Goal: Communication & Community: Answer question/provide support

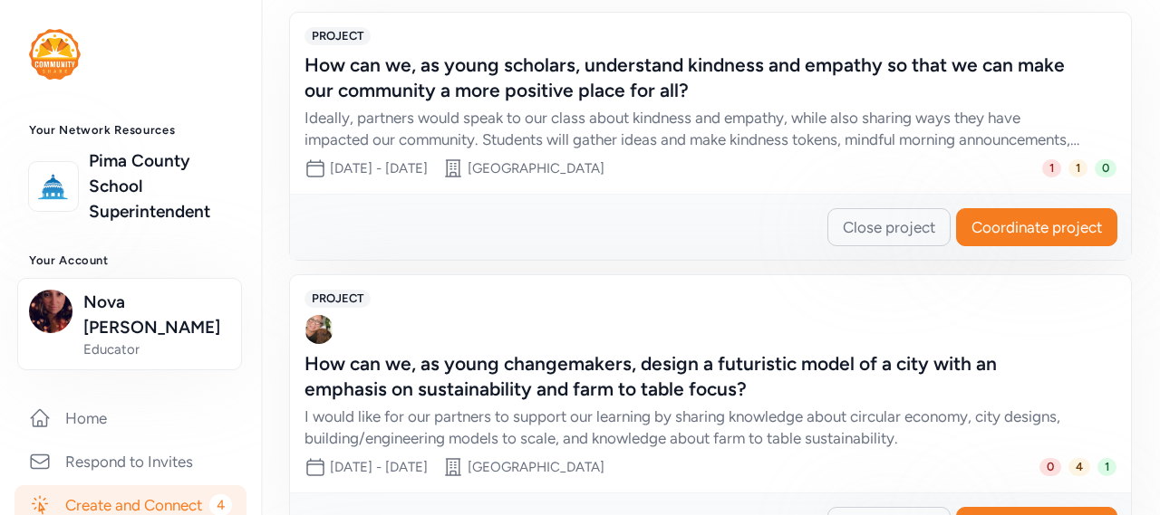
scroll to position [624, 0]
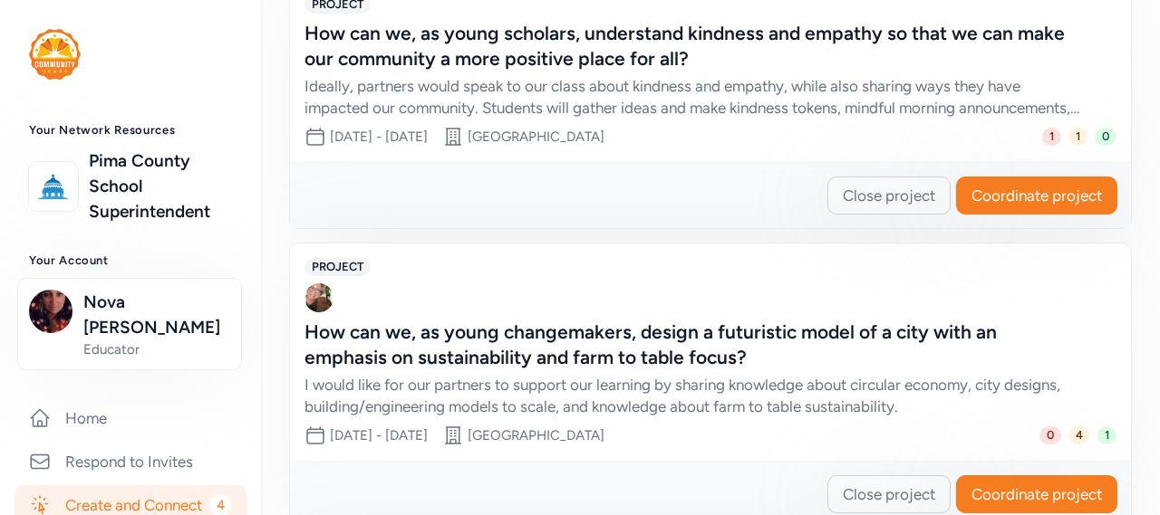
click at [521, 342] on div "How can we, as young changemakers, design a futuristic model of a city with an …" at bounding box center [691, 345] width 775 height 51
click at [991, 496] on span "Coordinate project" at bounding box center [1036, 495] width 130 height 22
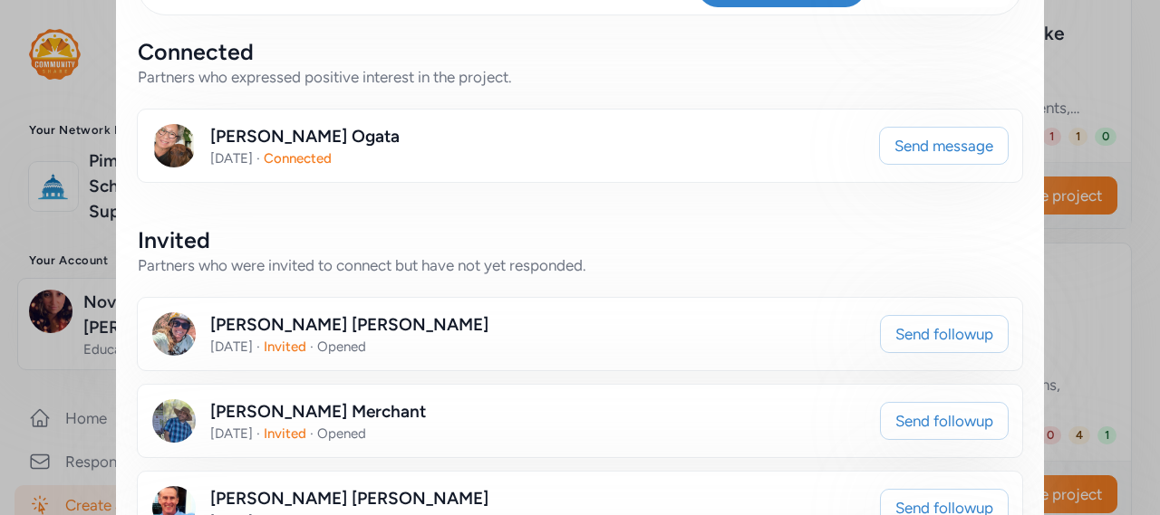
scroll to position [362, 0]
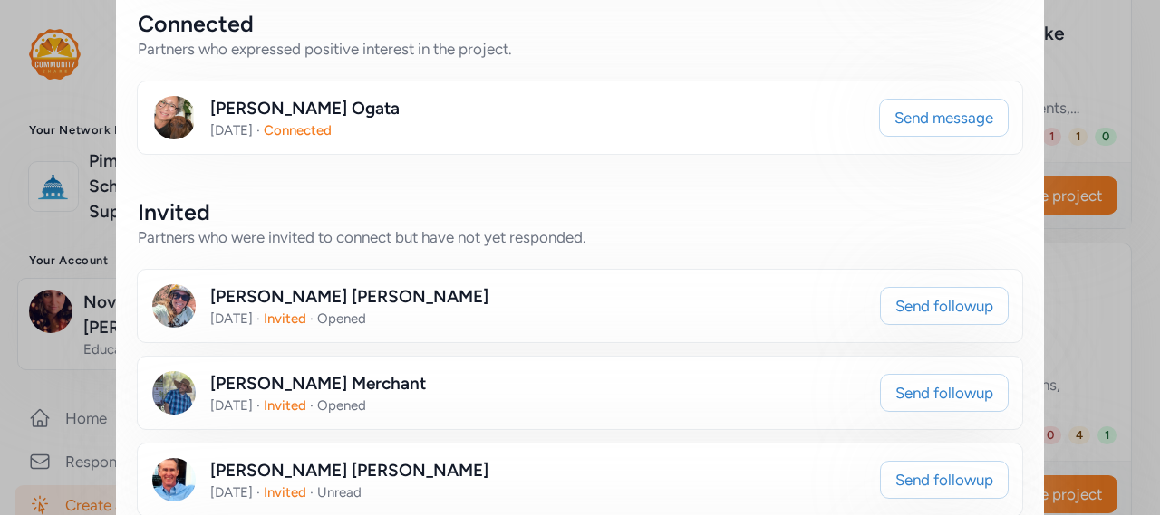
click at [197, 109] on div "[PERSON_NAME] [DATE] · Connected" at bounding box center [508, 117] width 713 height 43
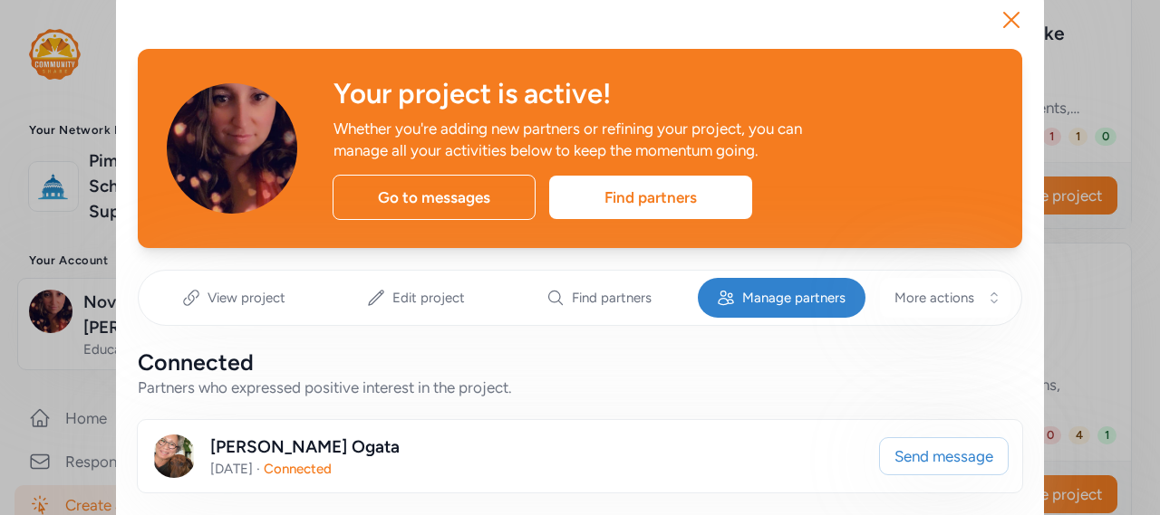
scroll to position [0, 0]
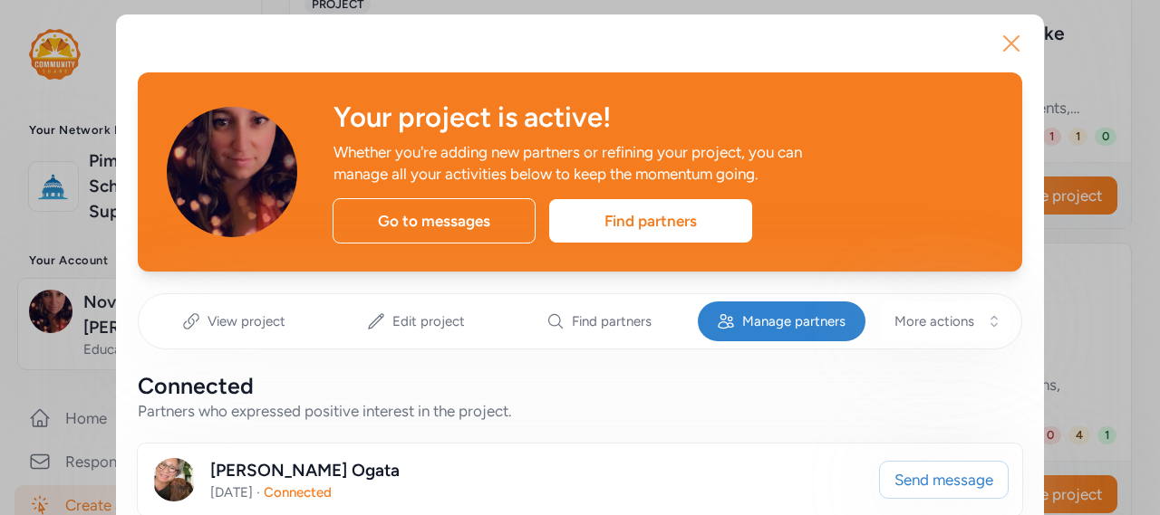
click at [1020, 42] on button "Close" at bounding box center [1011, 43] width 58 height 58
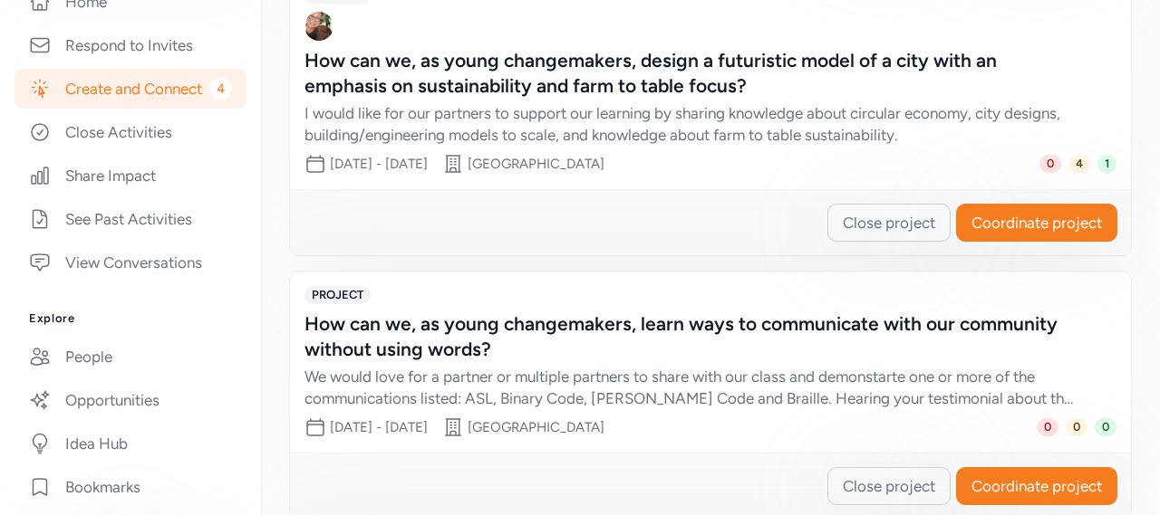
scroll to position [430, 0]
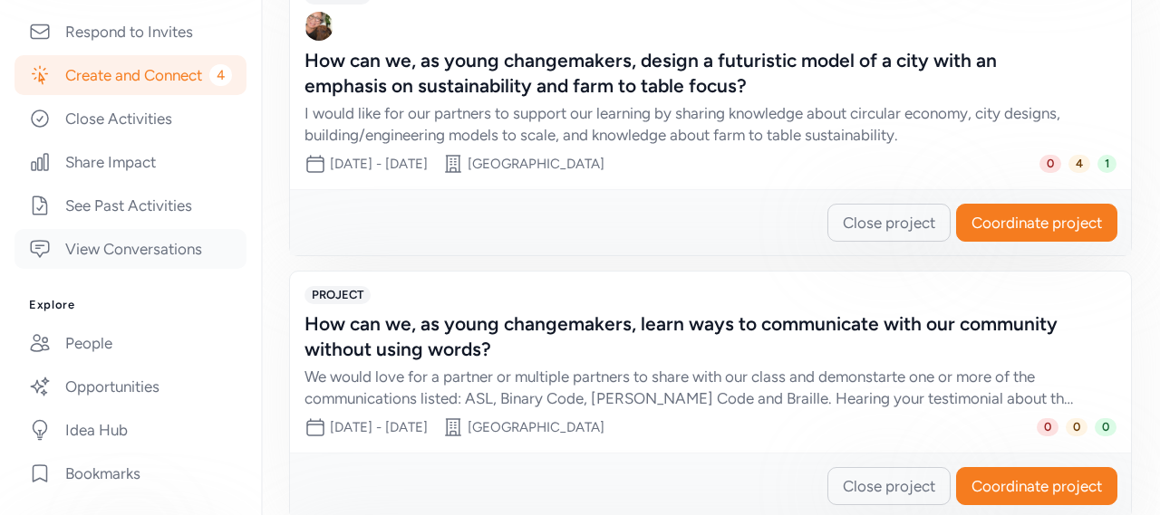
click at [173, 250] on link "View Conversations" at bounding box center [130, 249] width 232 height 40
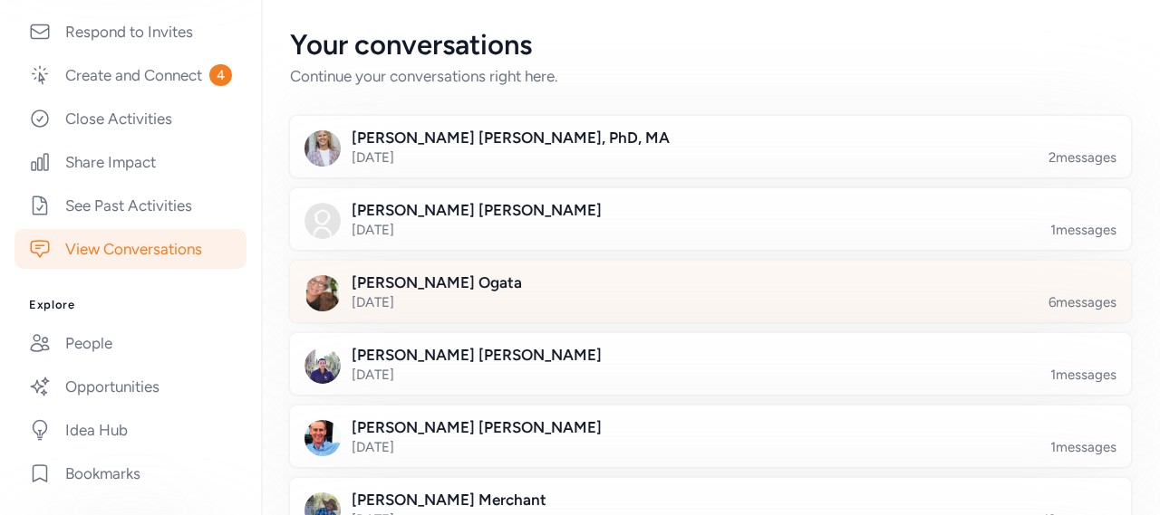
click at [670, 289] on div at bounding box center [724, 303] width 841 height 62
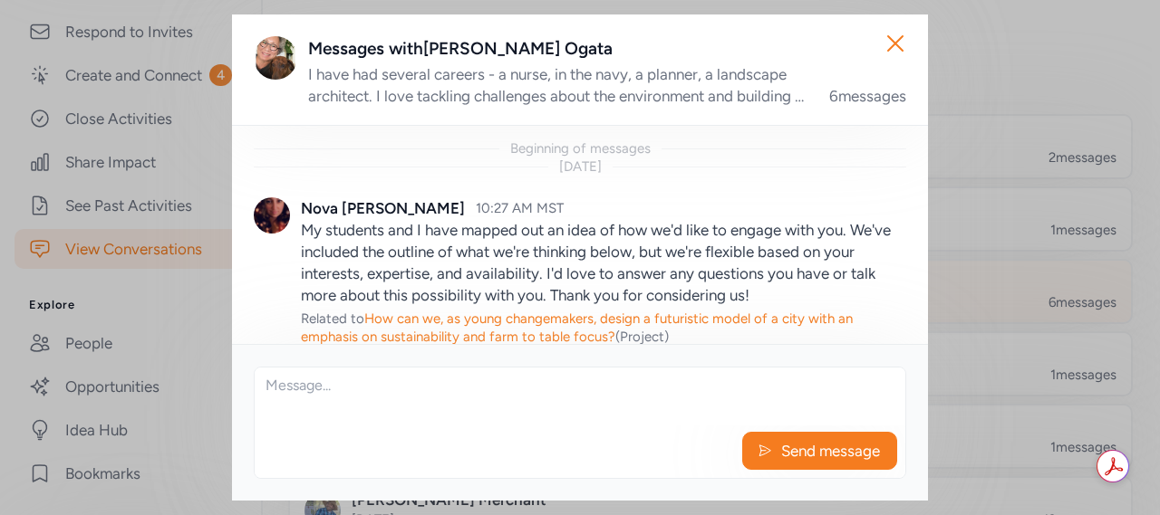
scroll to position [1030, 0]
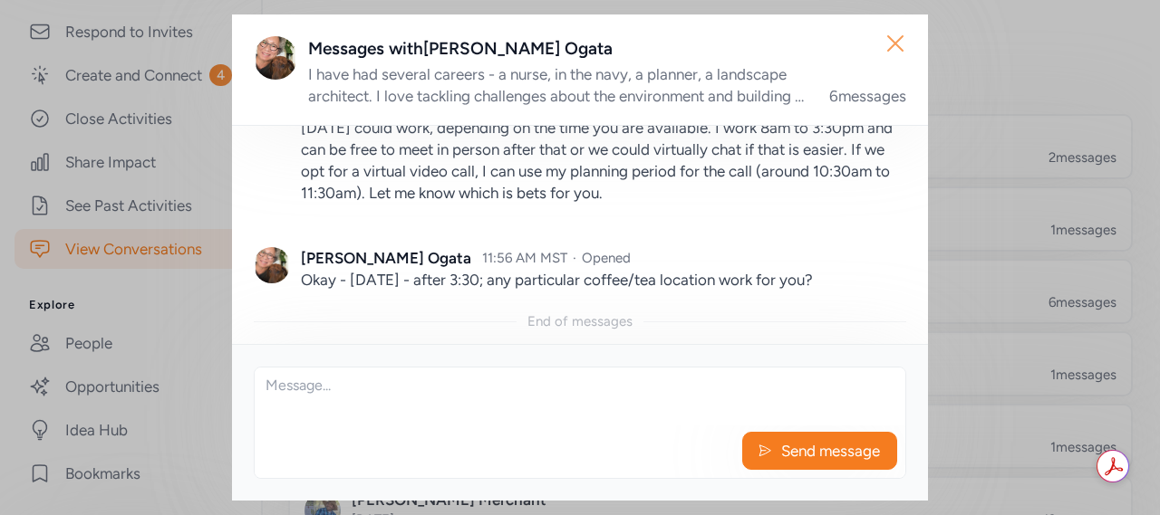
click at [891, 46] on icon "button" at bounding box center [895, 43] width 14 height 14
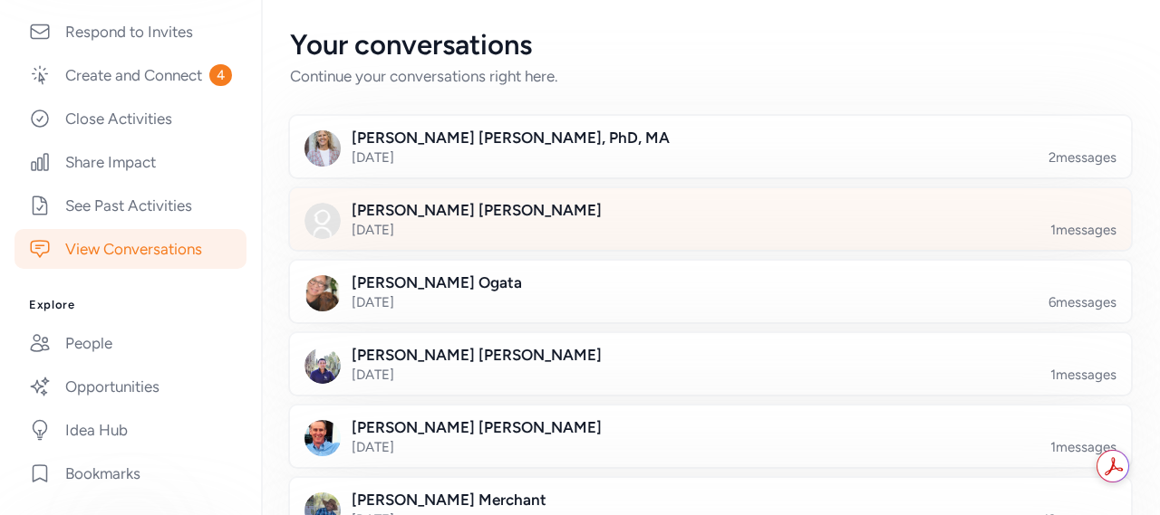
click at [525, 226] on div at bounding box center [724, 230] width 841 height 62
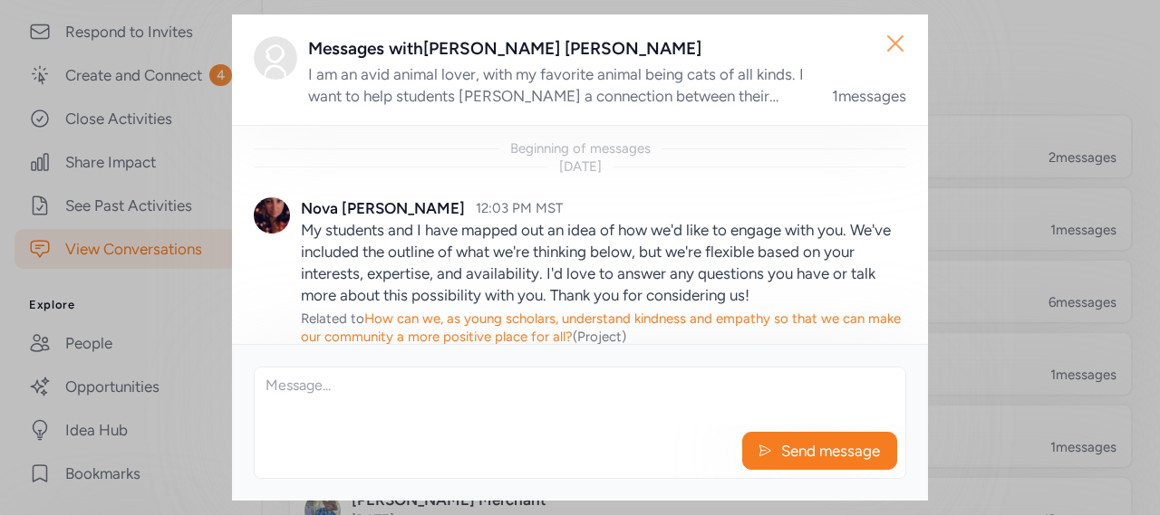
click at [897, 53] on icon "button" at bounding box center [895, 43] width 29 height 29
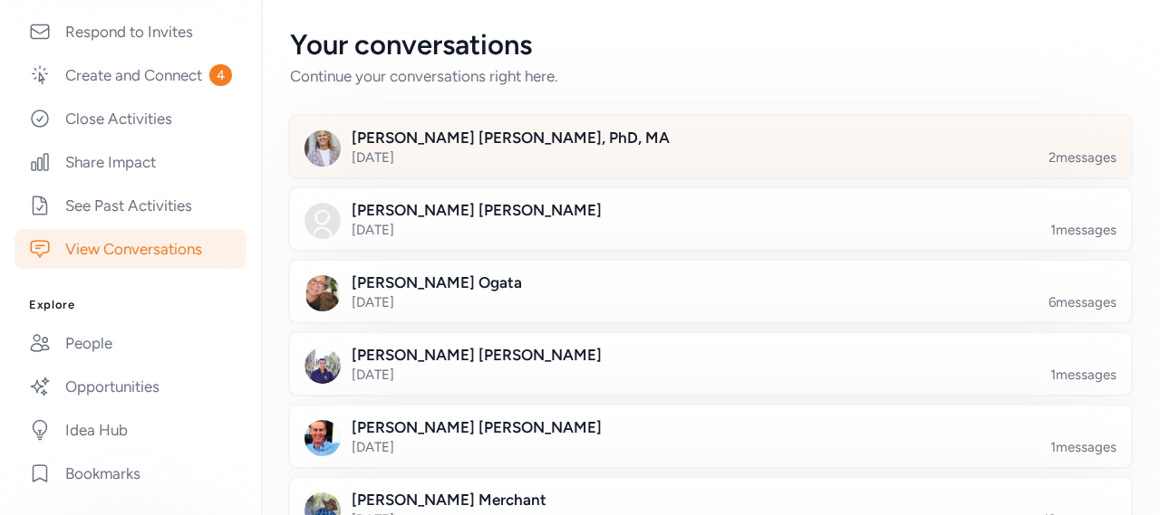
click at [534, 152] on div at bounding box center [724, 158] width 841 height 62
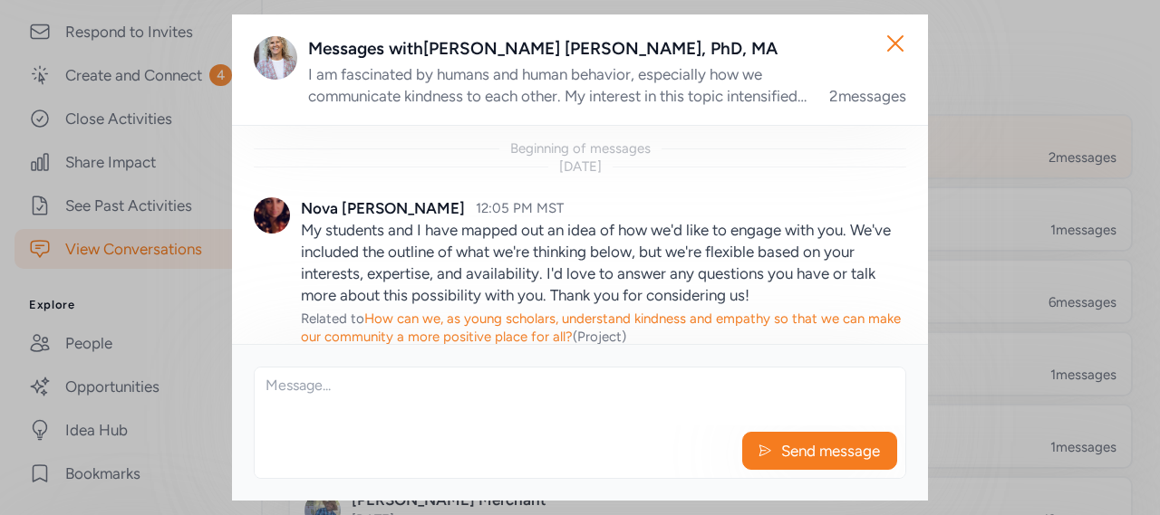
scroll to position [182, 0]
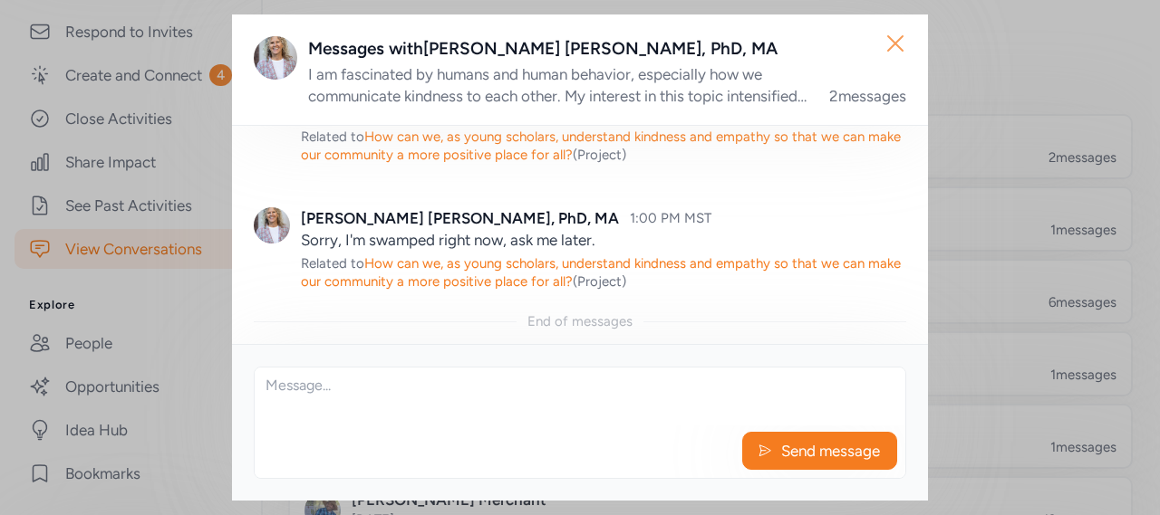
click at [895, 48] on icon "button" at bounding box center [895, 43] width 29 height 29
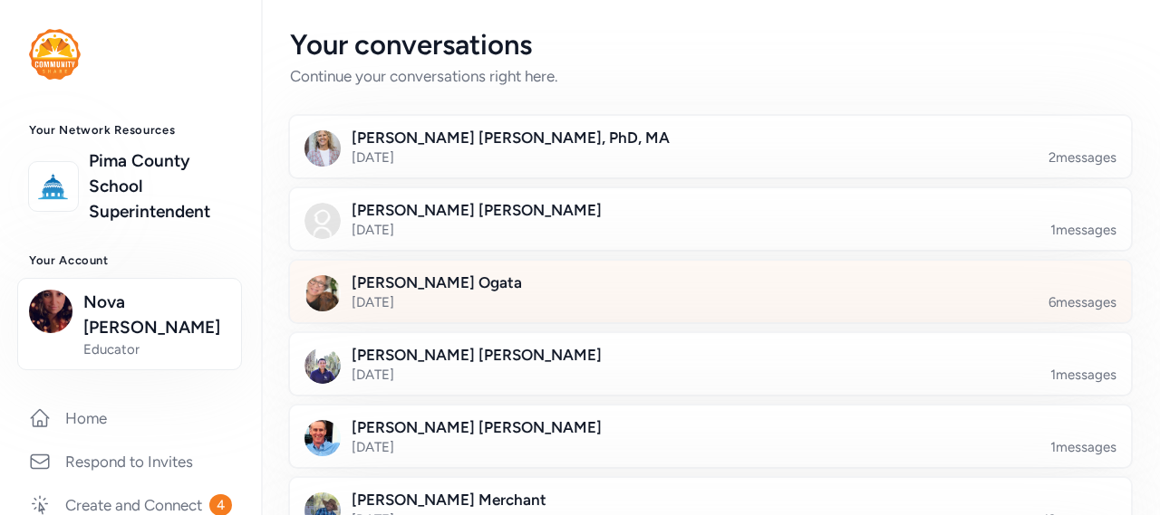
click at [448, 281] on div at bounding box center [724, 303] width 841 height 62
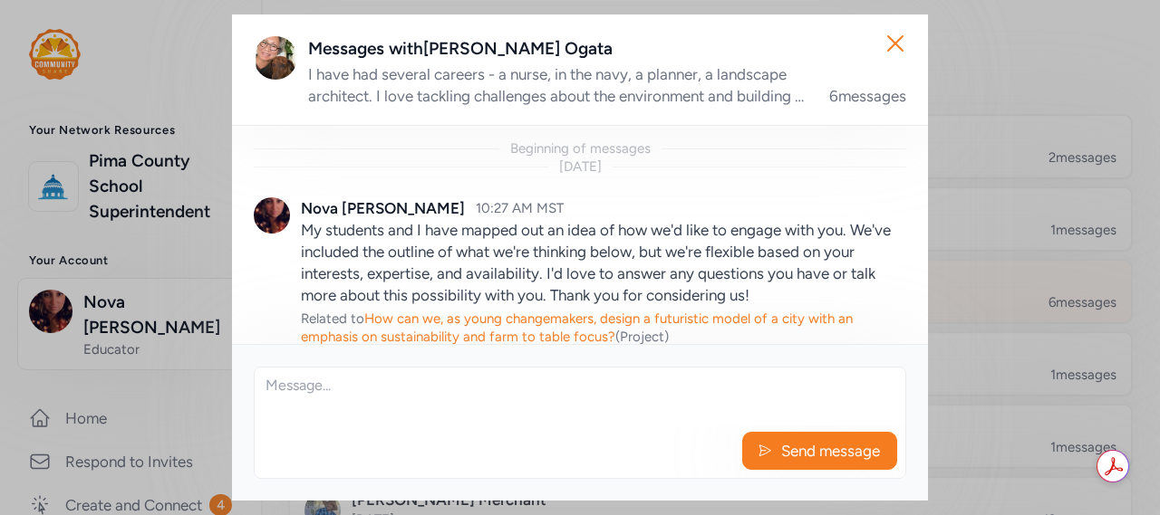
scroll to position [1030, 0]
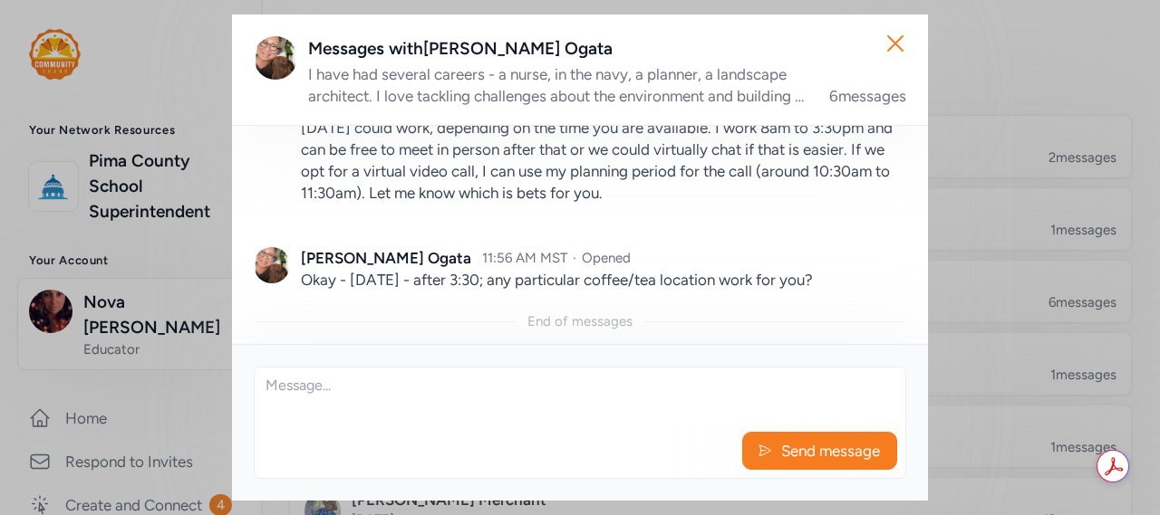
click at [450, 393] on textarea at bounding box center [580, 397] width 650 height 58
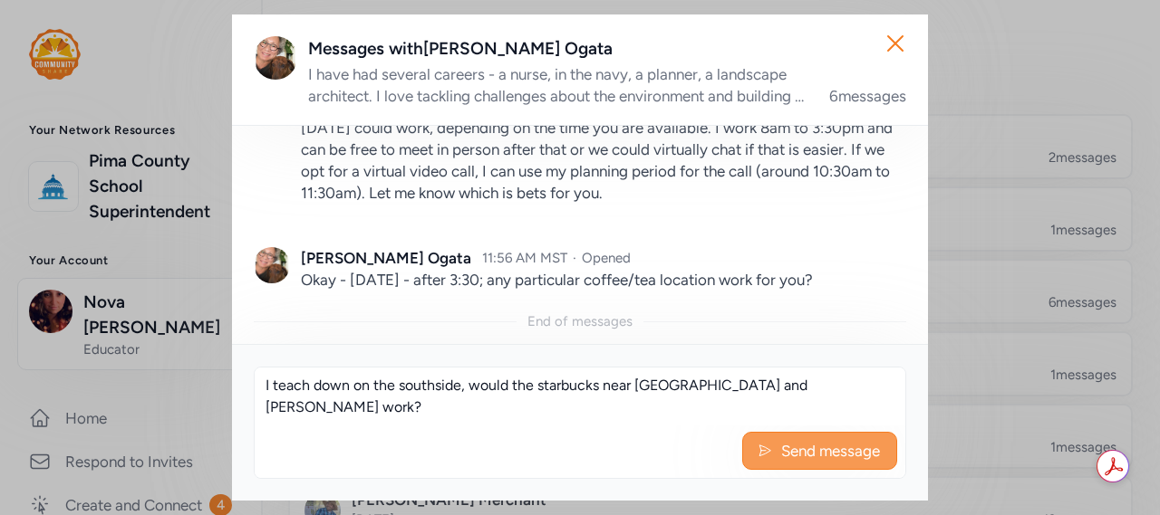
type textarea "I teach down on the southside, would the starbucks near [GEOGRAPHIC_DATA] and […"
click at [756, 438] on button "Send message" at bounding box center [819, 451] width 155 height 38
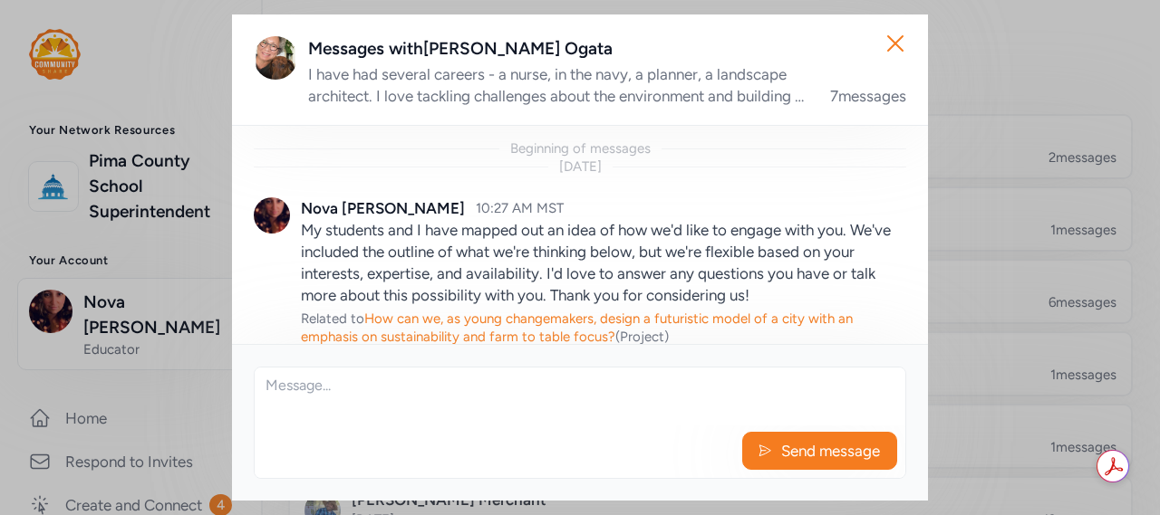
scroll to position [1157, 0]
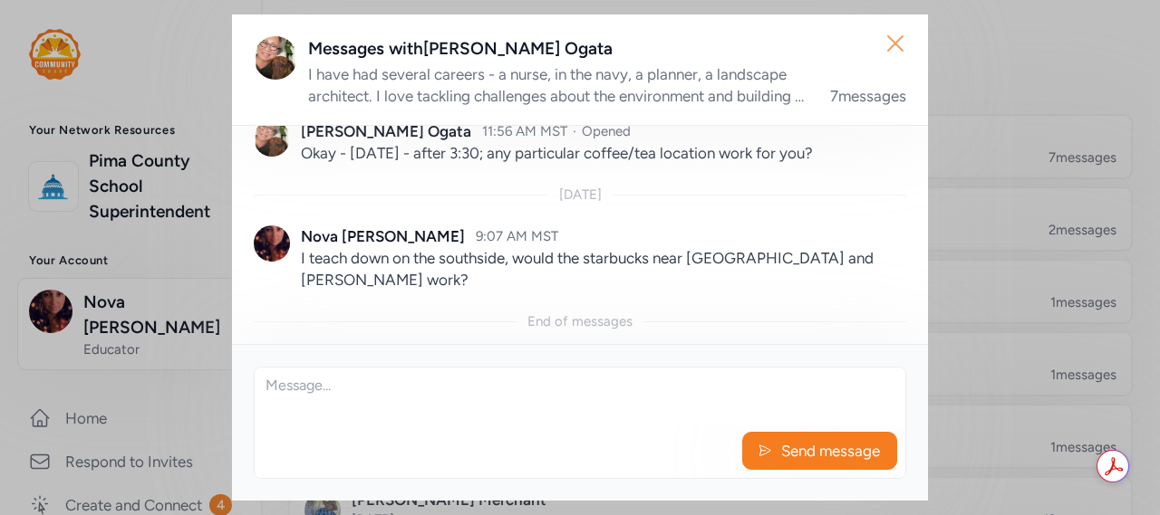
click at [900, 35] on icon "button" at bounding box center [895, 43] width 29 height 29
